Goal: Task Accomplishment & Management: Use online tool/utility

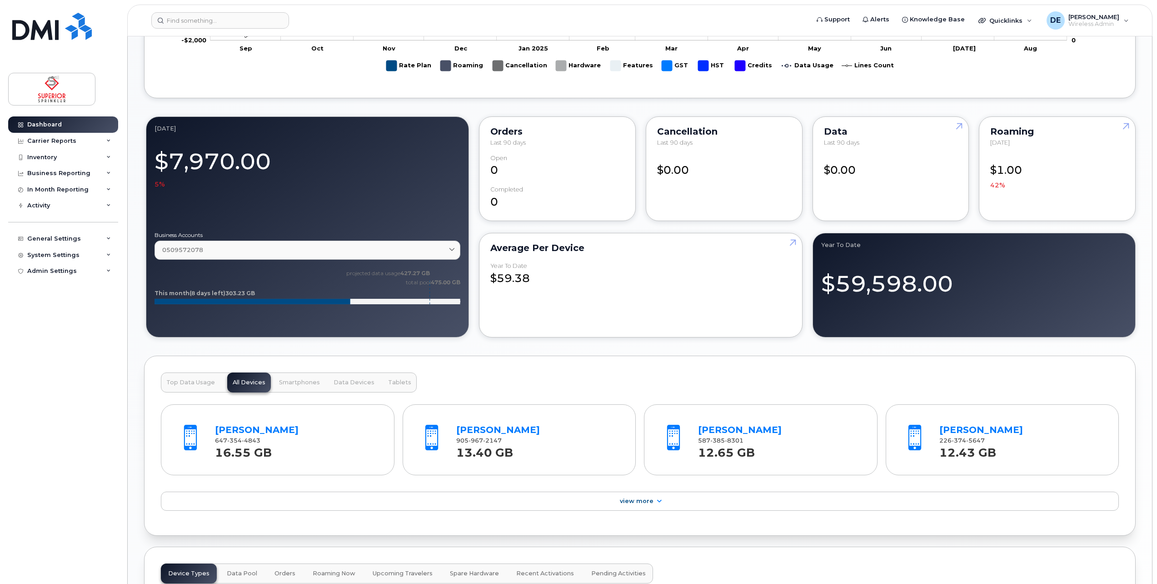
scroll to position [636, 0]
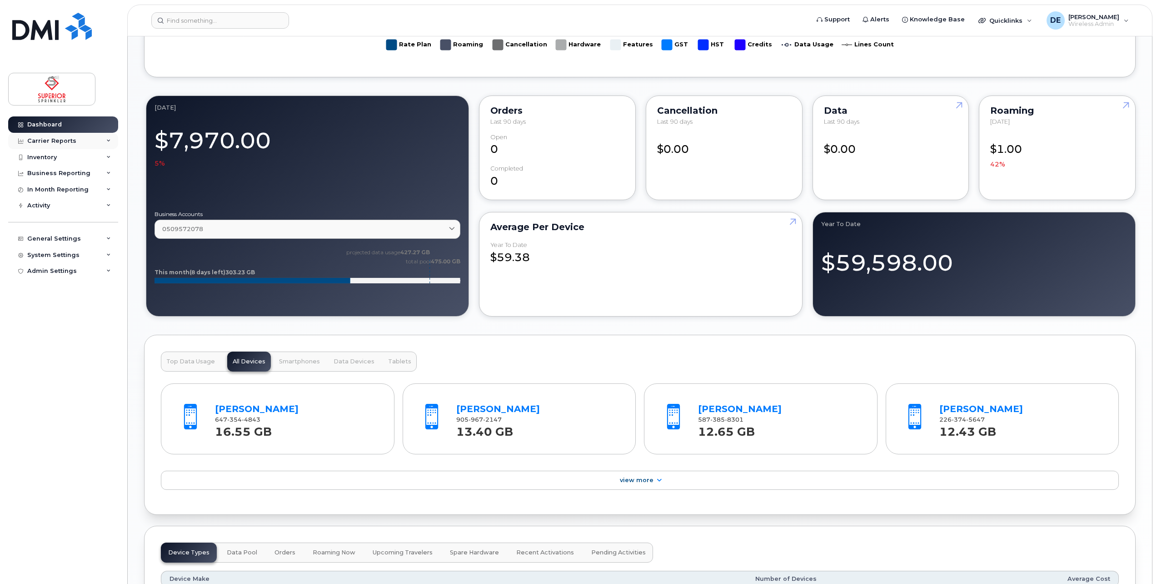
click at [59, 141] on div "Carrier Reports" at bounding box center [51, 140] width 49 height 7
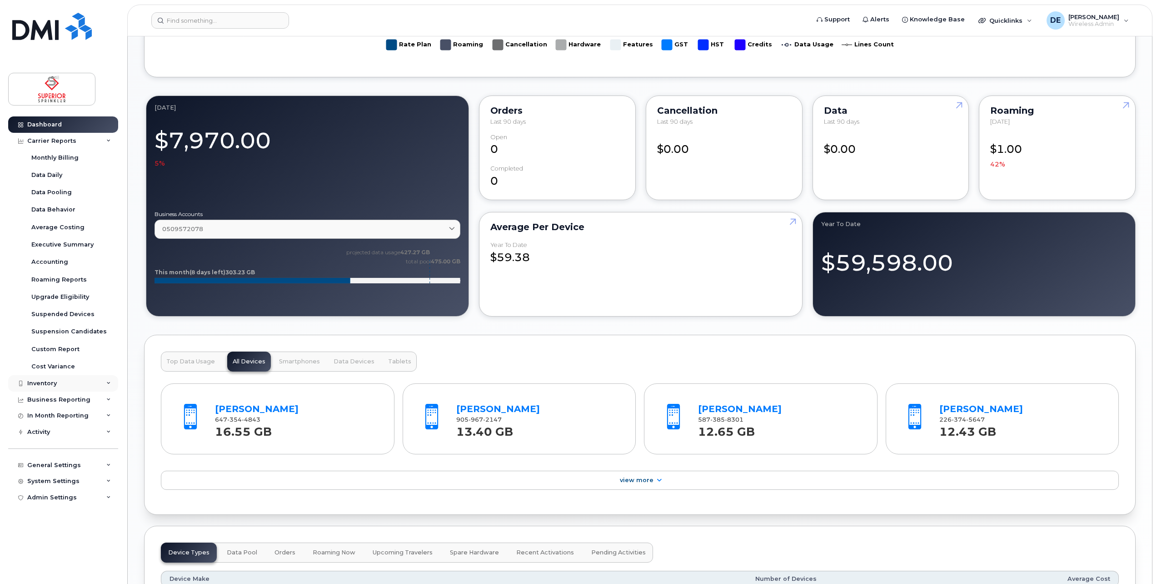
click at [59, 378] on div "Inventory" at bounding box center [63, 383] width 110 height 16
click at [59, 403] on div "Mobility Devices" at bounding box center [56, 400] width 51 height 8
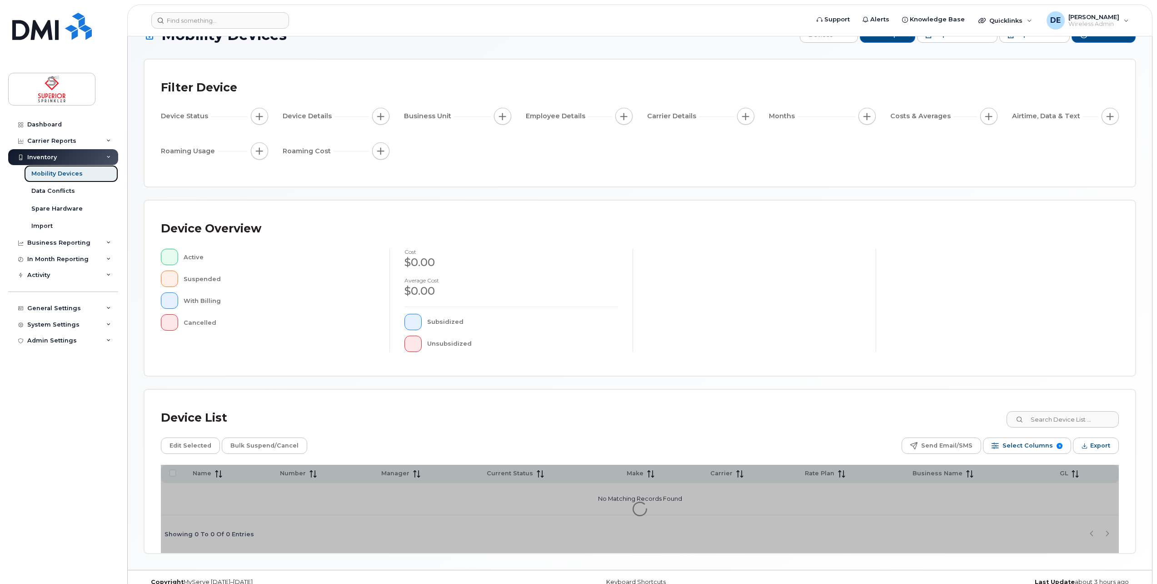
scroll to position [40, 0]
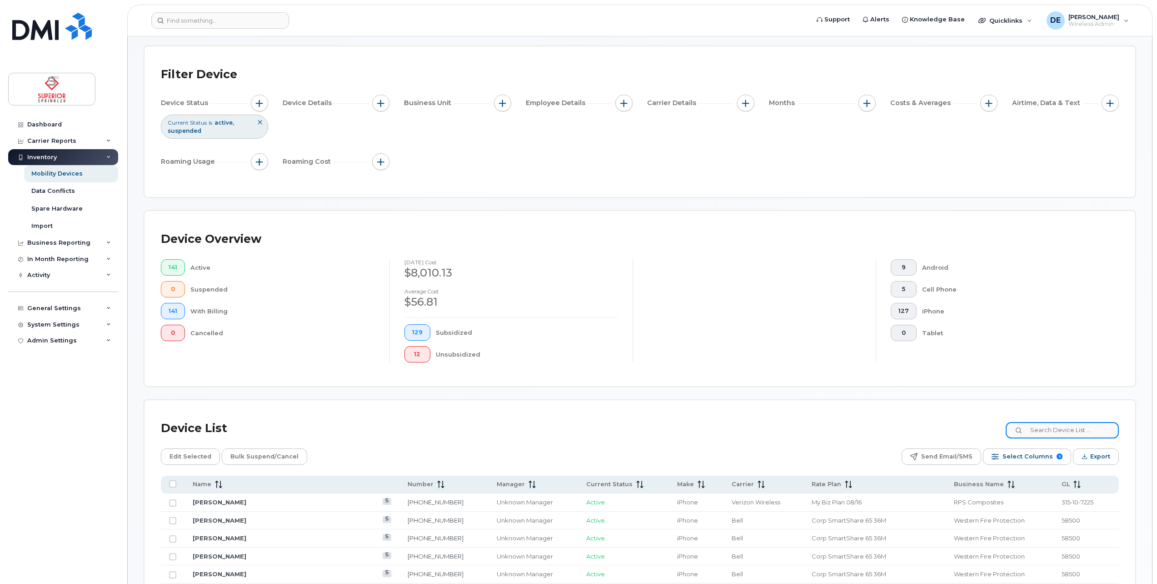
click at [1034, 422] on input at bounding box center [1062, 430] width 113 height 16
type input "superior"
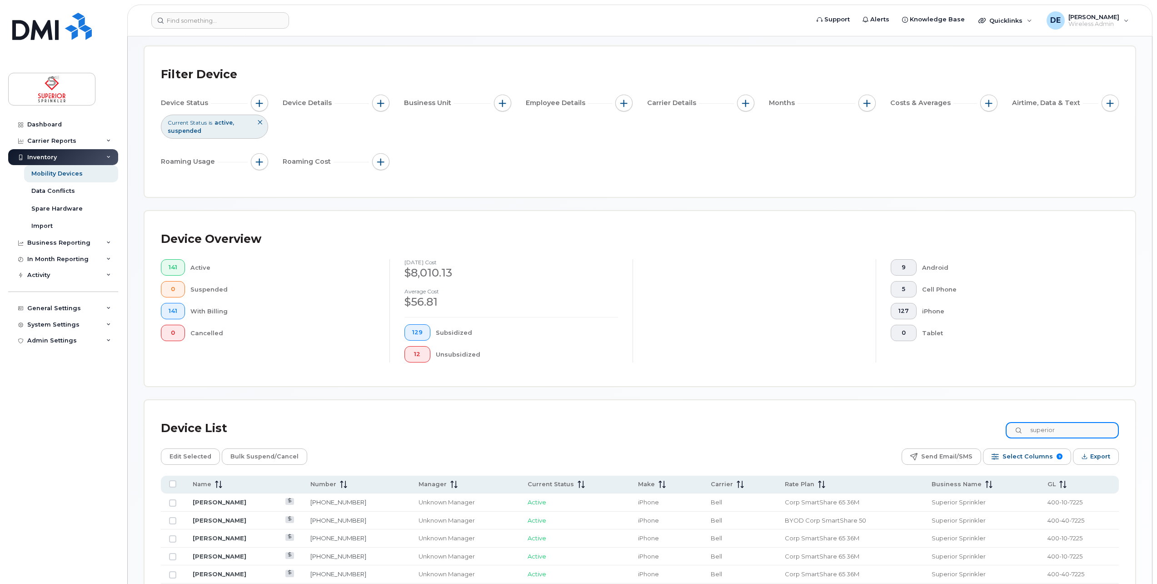
drag, startPoint x: 1073, startPoint y: 425, endPoint x: 1014, endPoint y: 419, distance: 58.5
click at [1005, 417] on div "Device List superior" at bounding box center [640, 428] width 958 height 24
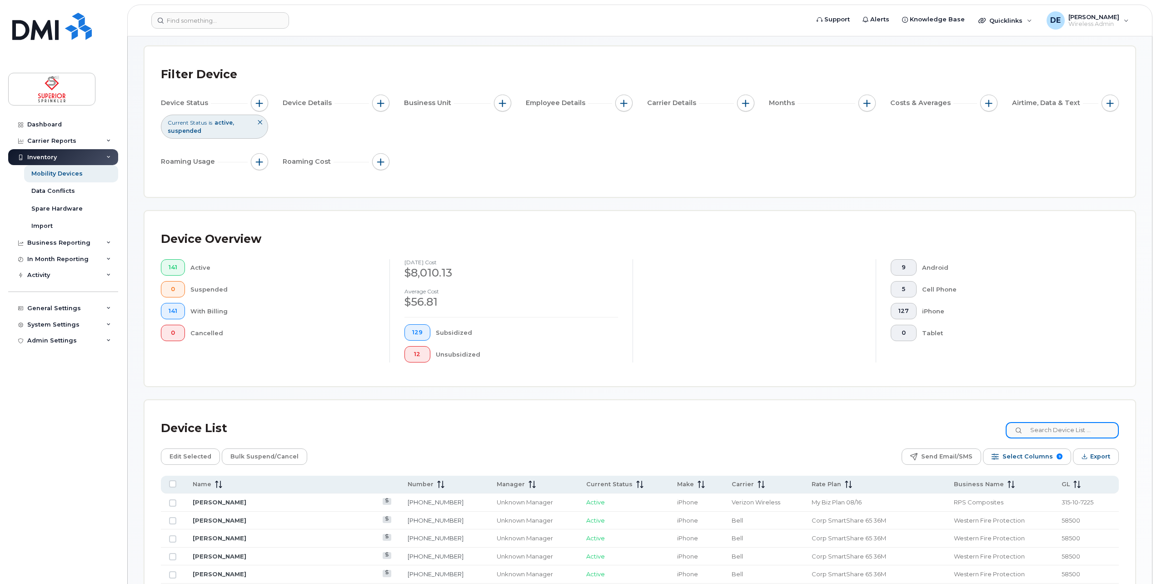
scroll to position [267, 0]
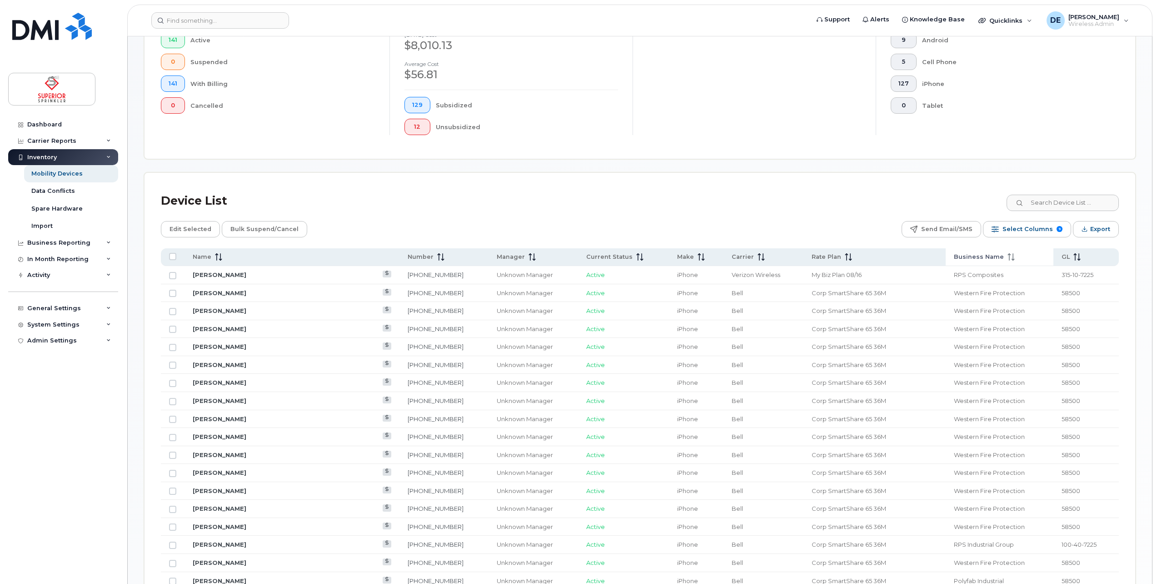
click at [967, 253] on span "Business Name" at bounding box center [979, 257] width 50 height 8
click at [993, 257] on span "Business Name" at bounding box center [989, 257] width 50 height 8
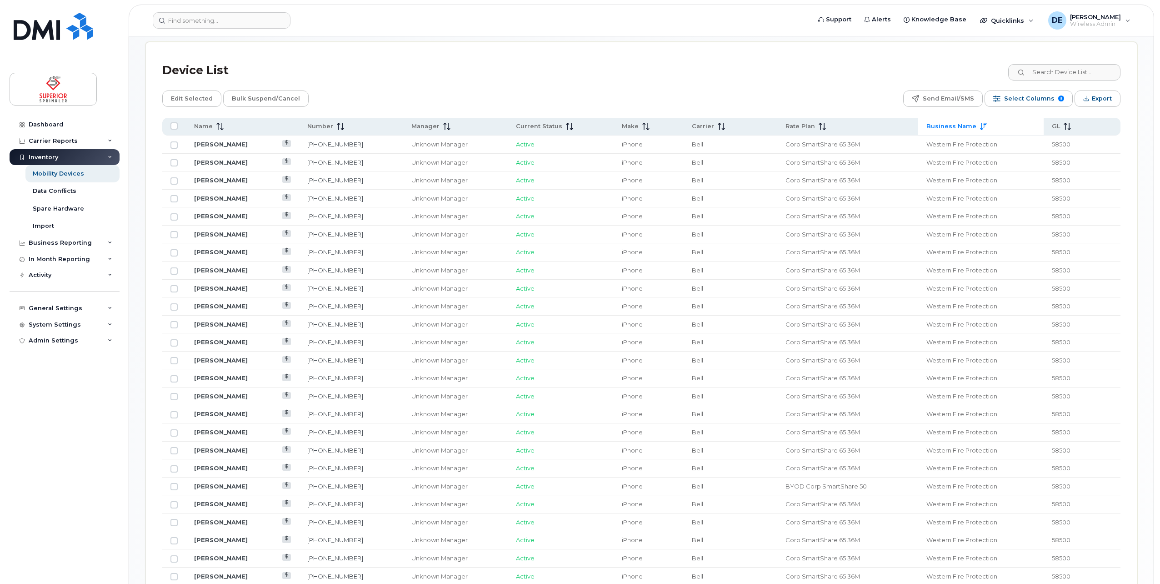
scroll to position [377, 0]
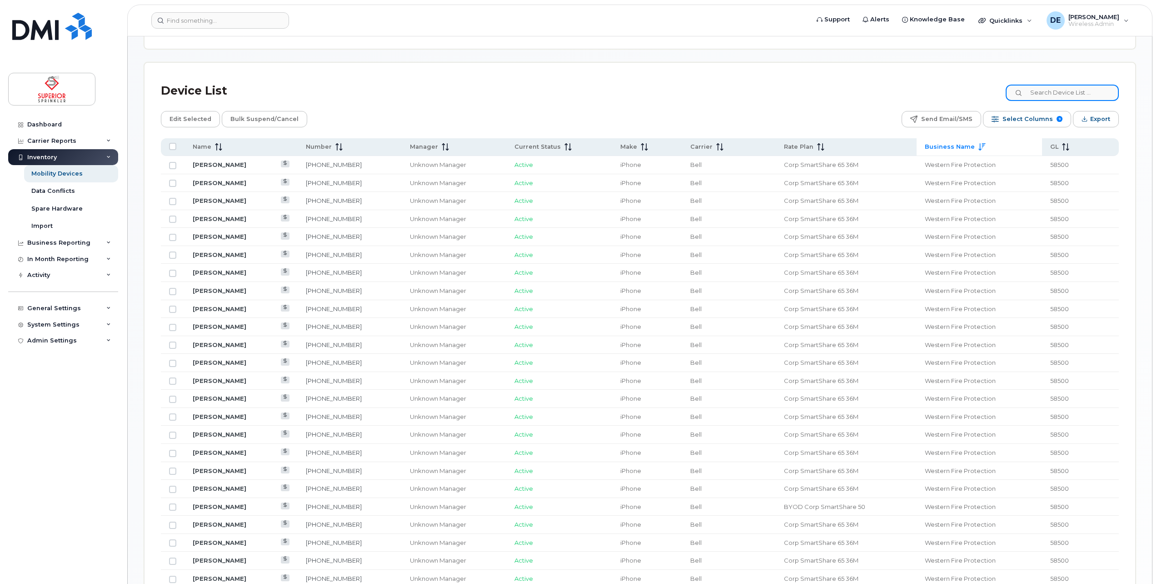
click at [1057, 94] on input at bounding box center [1062, 93] width 113 height 16
type input "superior"
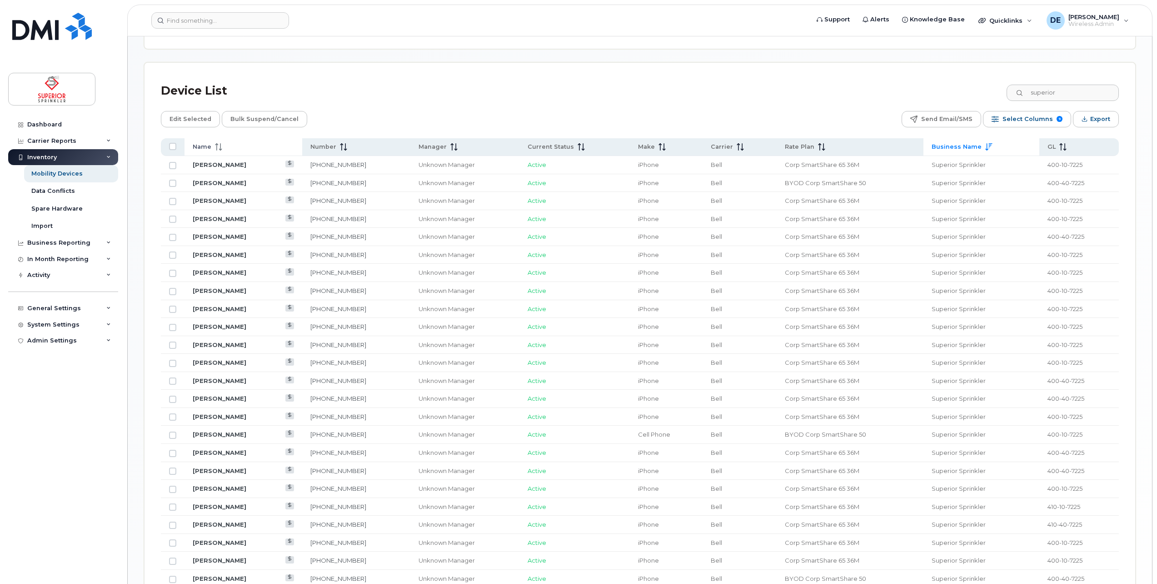
click at [225, 145] on div "Name" at bounding box center [243, 147] width 101 height 8
click at [1047, 121] on span "Select Columns" at bounding box center [1028, 119] width 50 height 14
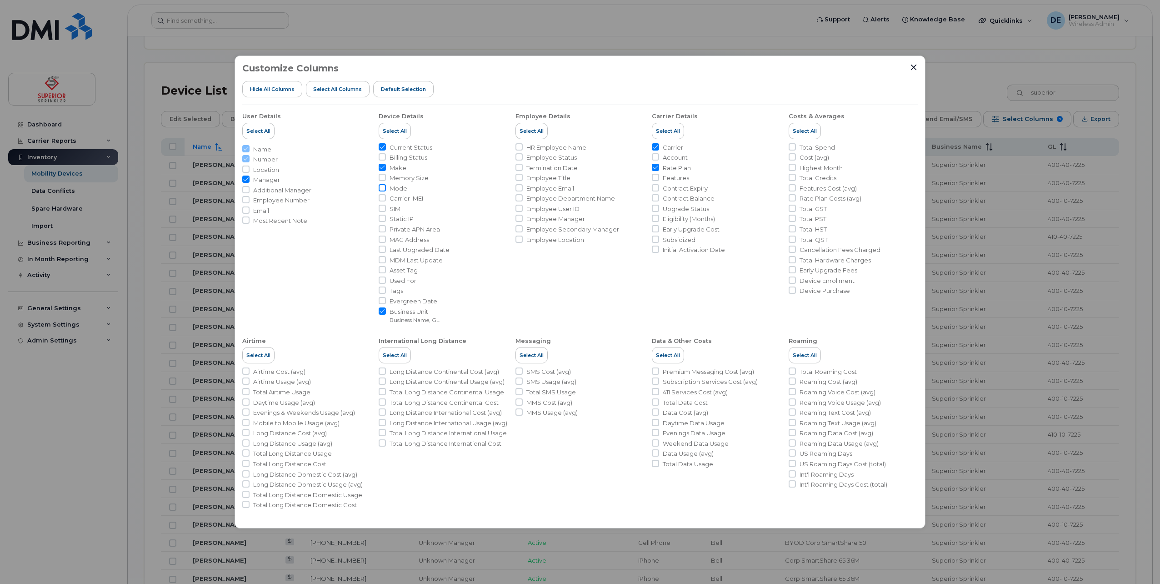
click at [382, 185] on input "Model" at bounding box center [382, 187] width 7 height 7
checkbox input "true"
click at [658, 191] on li "Contract Expiry" at bounding box center [716, 188] width 129 height 9
click at [656, 188] on input "Contract Expiry" at bounding box center [655, 187] width 7 height 7
checkbox input "true"
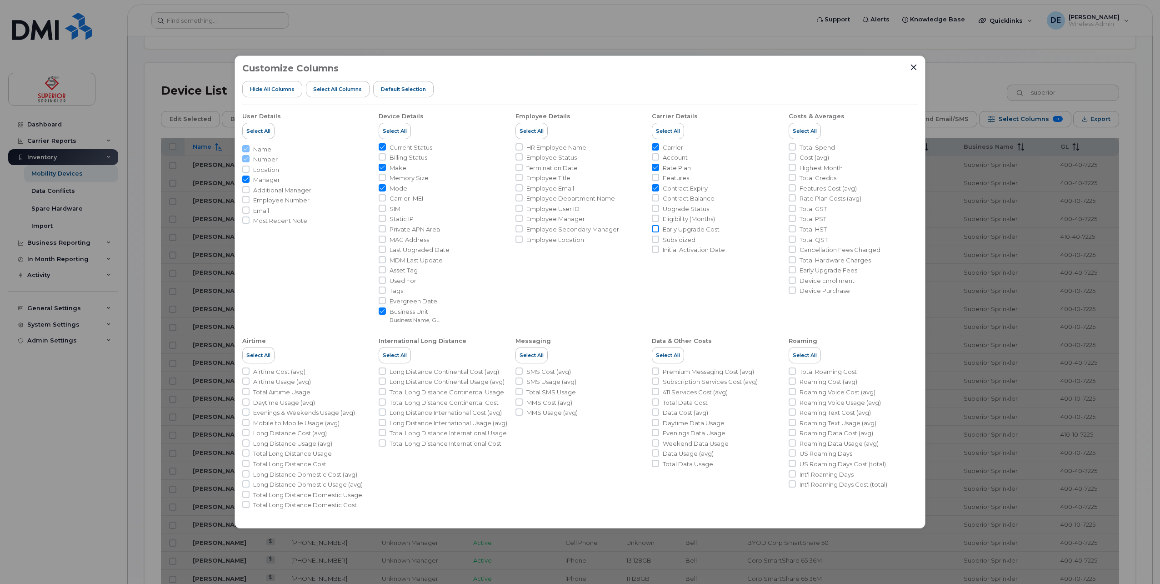
click at [656, 227] on input "Early Upgrade Cost" at bounding box center [655, 228] width 7 height 7
checkbox input "true"
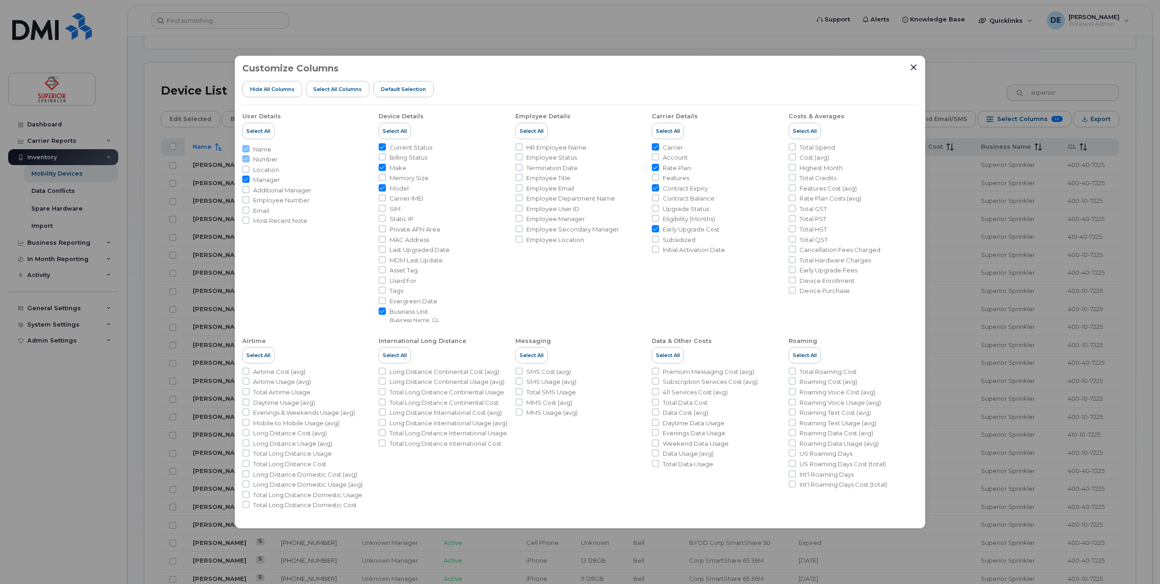
click at [246, 179] on input "Manager" at bounding box center [245, 178] width 7 height 7
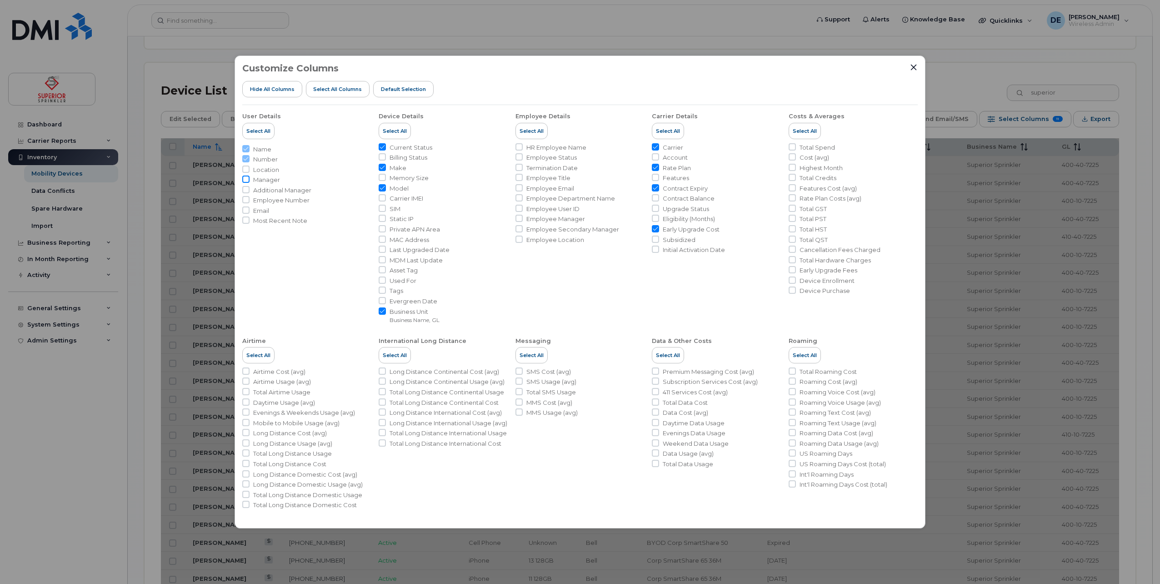
click at [246, 179] on input "Manager" at bounding box center [245, 178] width 7 height 7
checkbox input "true"
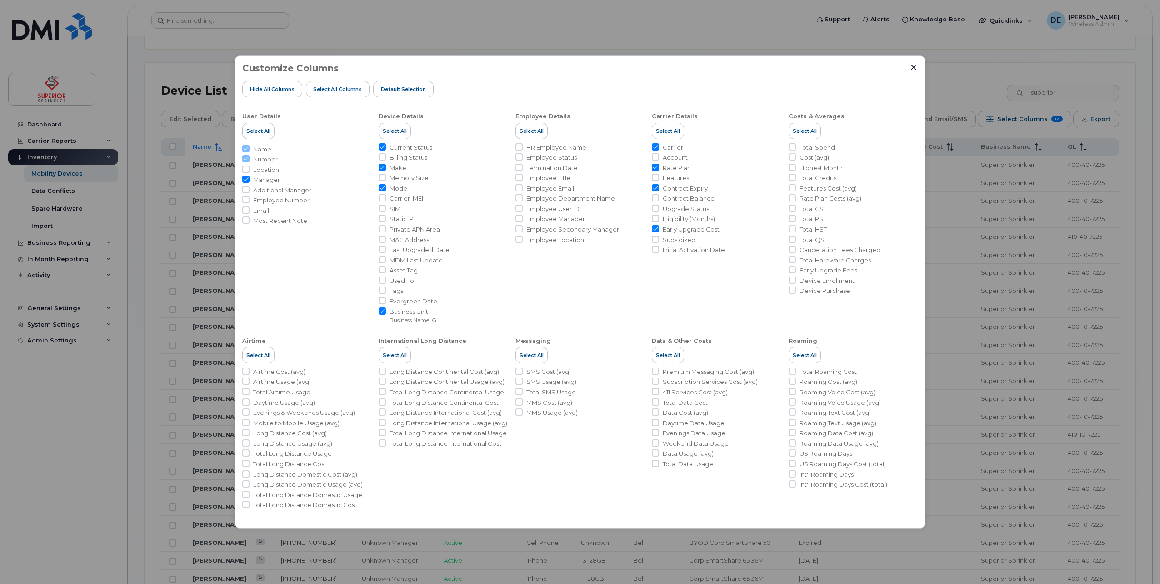
click at [655, 225] on input "Early Upgrade Cost" at bounding box center [655, 228] width 7 height 7
checkbox input "false"
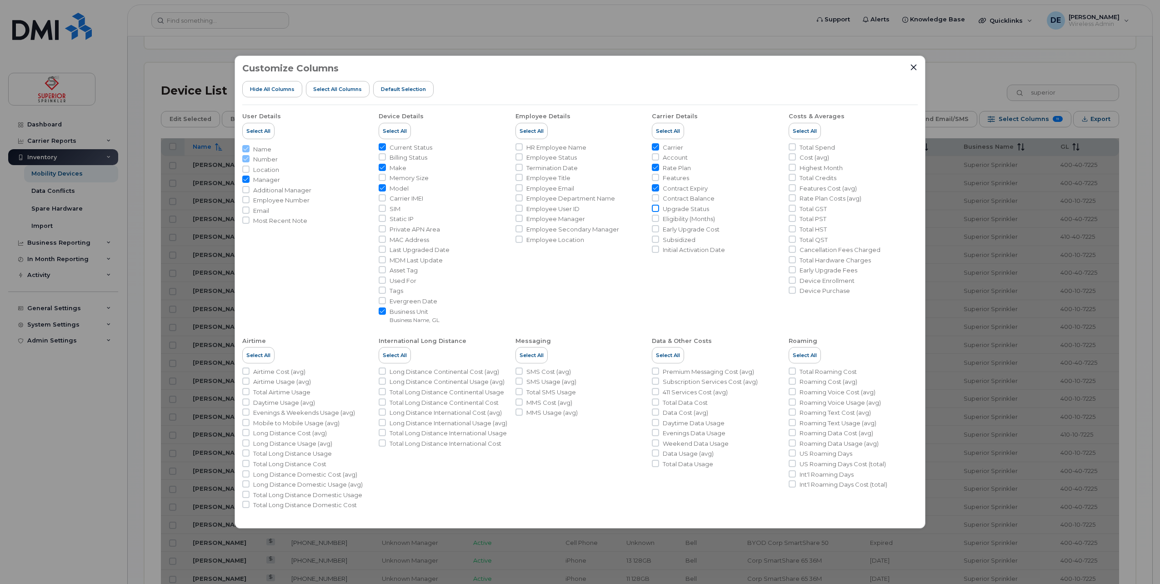
click at [657, 207] on input "Upgrade Status" at bounding box center [655, 208] width 7 height 7
click at [655, 205] on input "Upgrade Status" at bounding box center [655, 208] width 7 height 7
checkbox input "false"
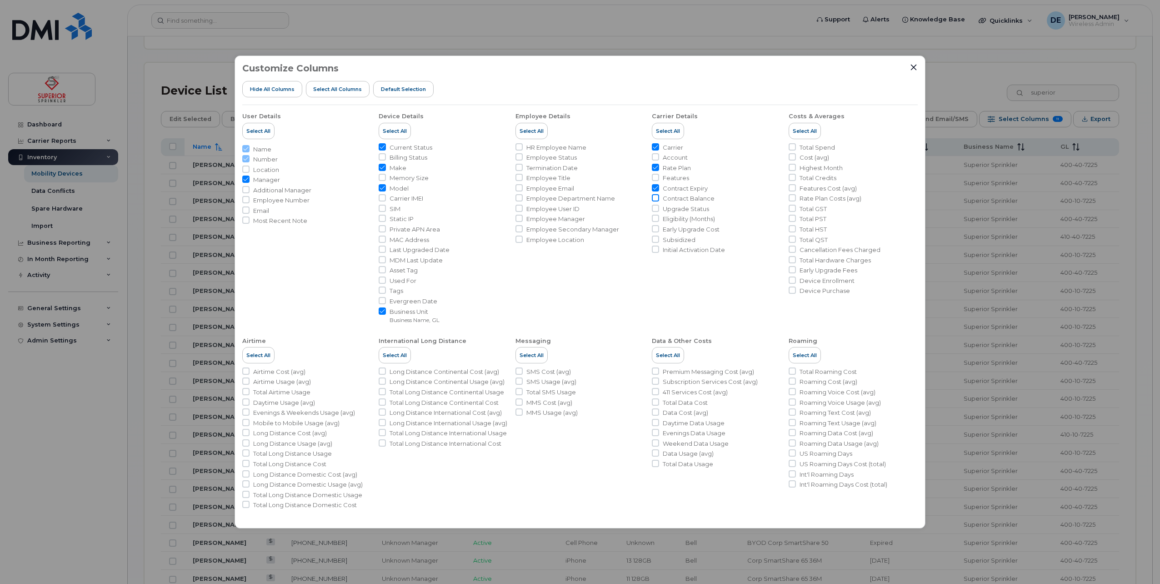
click at [654, 199] on input "Contract Balance" at bounding box center [655, 197] width 7 height 7
checkbox input "true"
click at [793, 269] on input "Early Upgrade Fees" at bounding box center [791, 269] width 7 height 7
checkbox input "true"
click at [917, 65] on div at bounding box center [913, 67] width 8 height 8
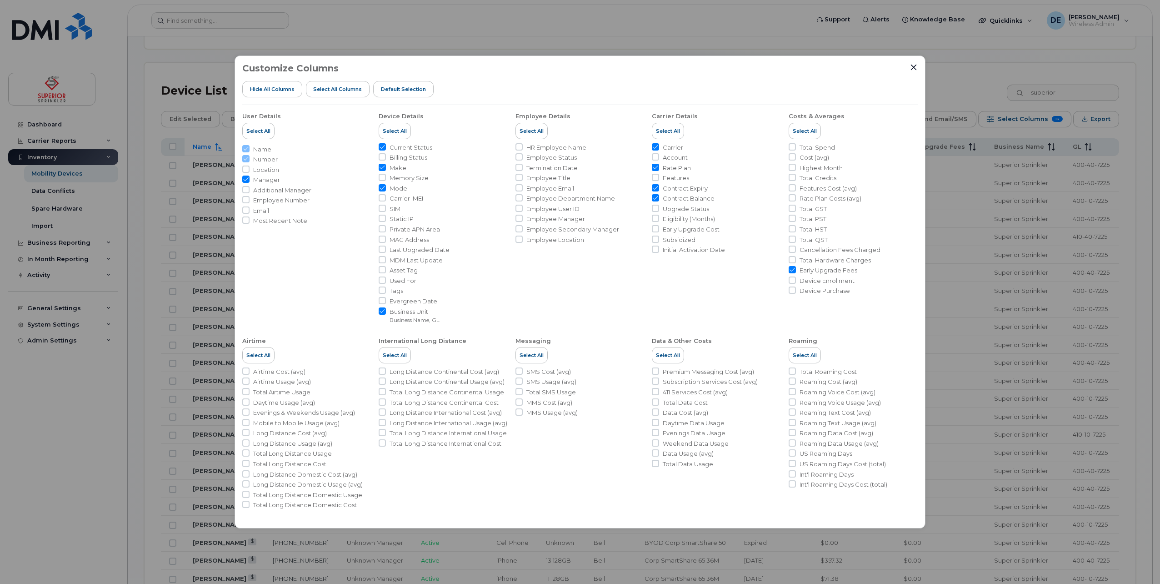
click at [917, 70] on div at bounding box center [913, 67] width 8 height 8
click at [913, 68] on icon "Close" at bounding box center [913, 67] width 7 height 7
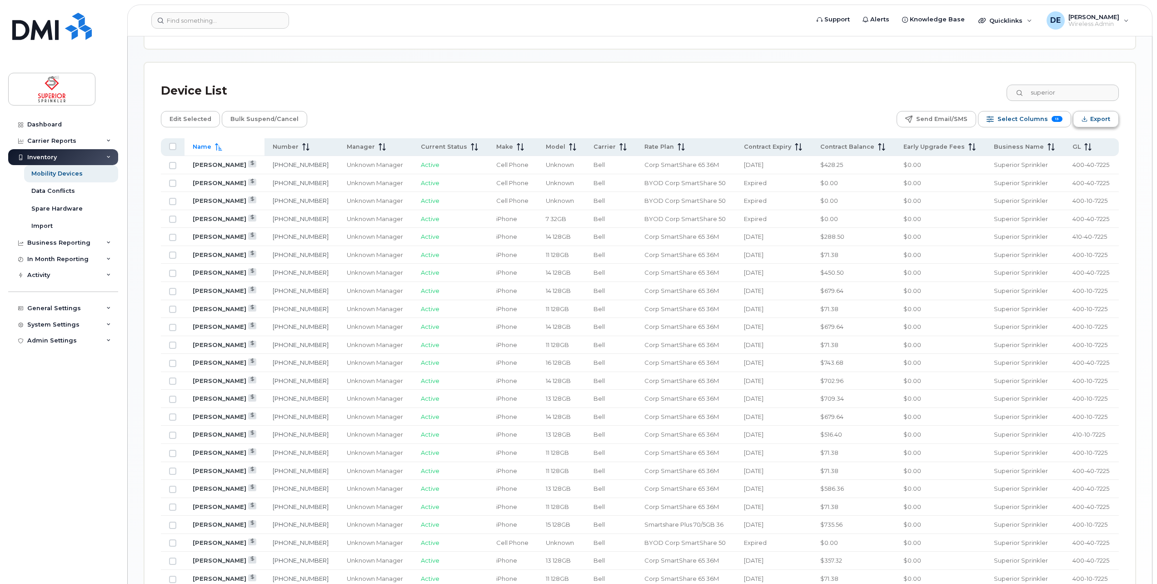
click at [1085, 116] on icon "Export" at bounding box center [1084, 118] width 0 height 4
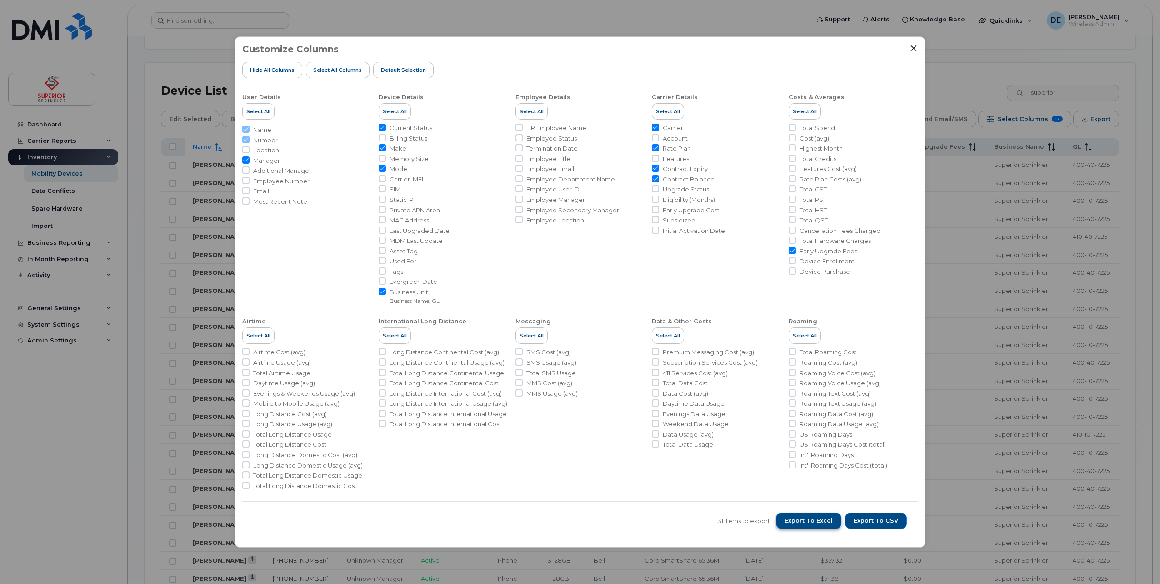
click at [825, 519] on span "Export to Excel" at bounding box center [808, 520] width 48 height 8
